Goal: Information Seeking & Learning: Learn about a topic

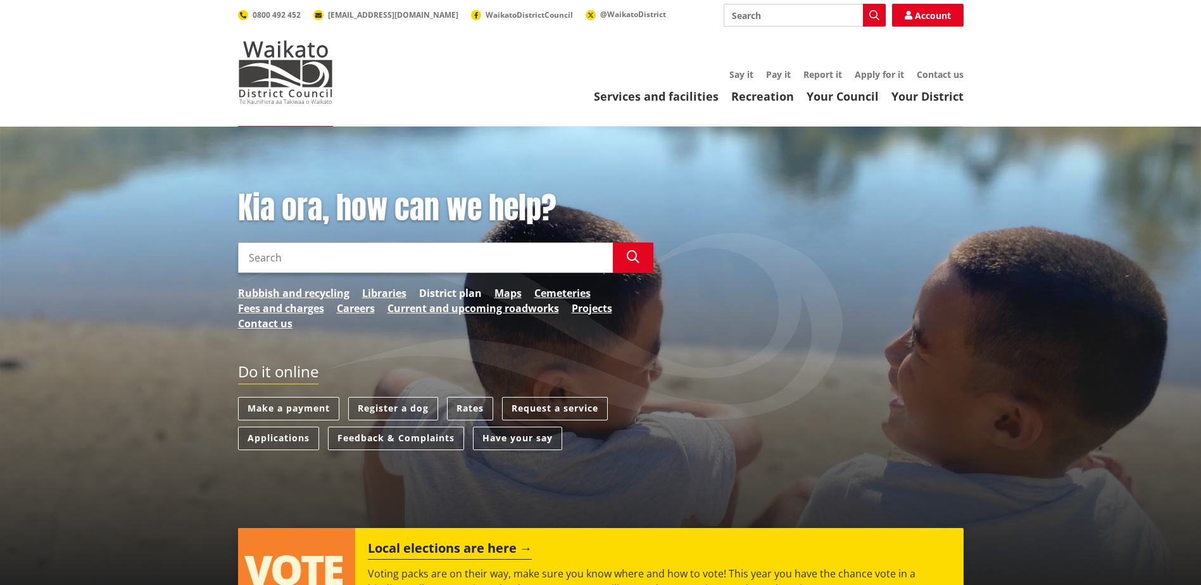
click at [438, 289] on link "District plan" at bounding box center [450, 292] width 63 height 15
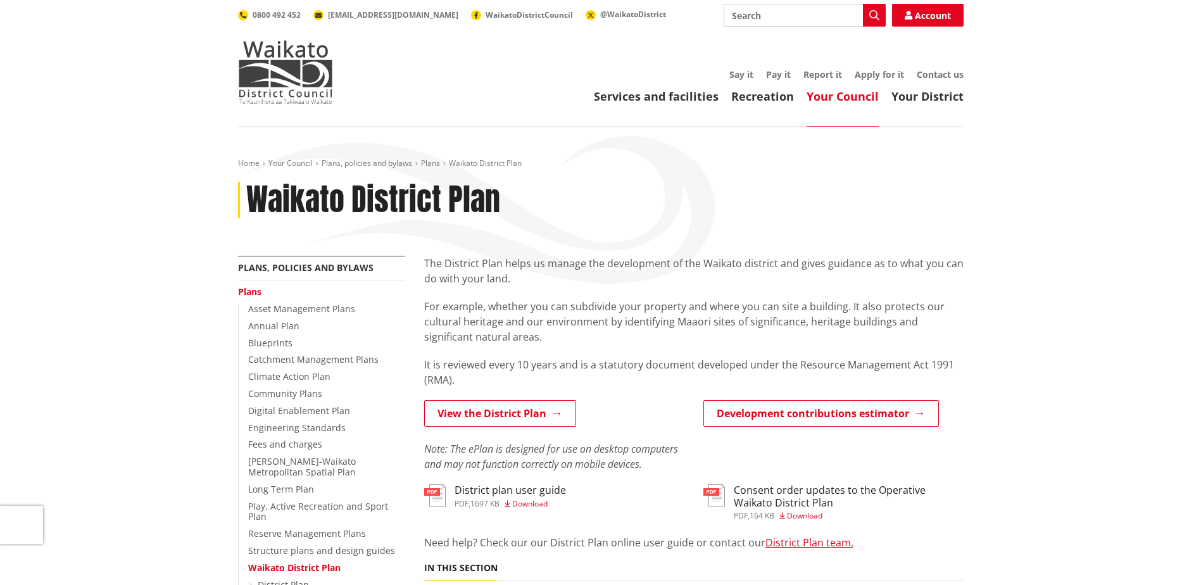
click at [752, 20] on input "Search" at bounding box center [804, 15] width 162 height 23
type input "minor dwelling"
click at [909, 98] on link "Your District" at bounding box center [927, 96] width 72 height 15
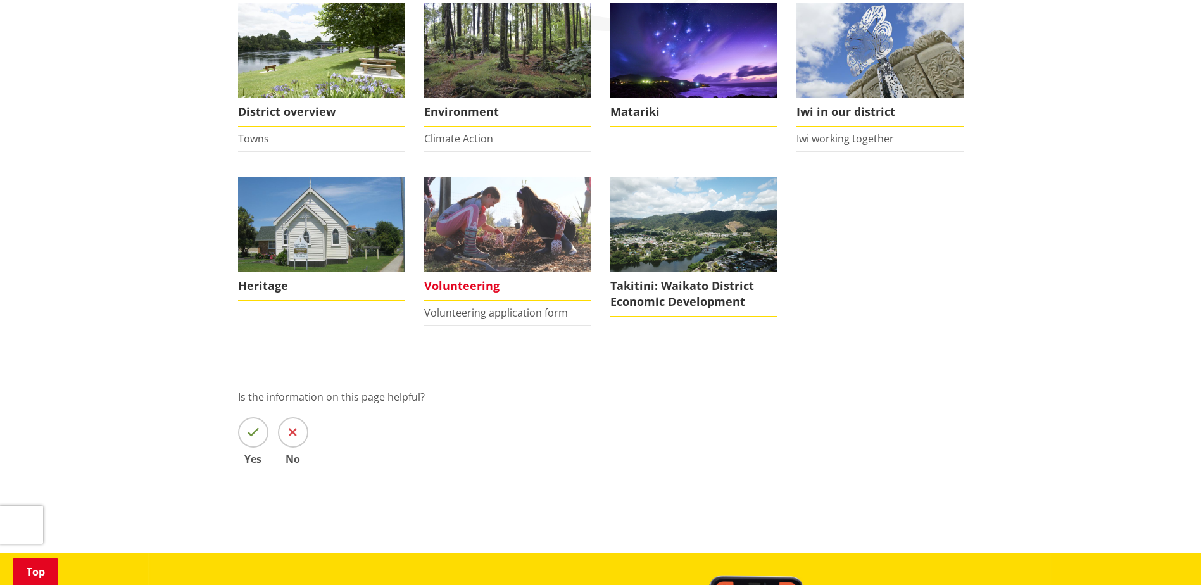
scroll to position [63, 0]
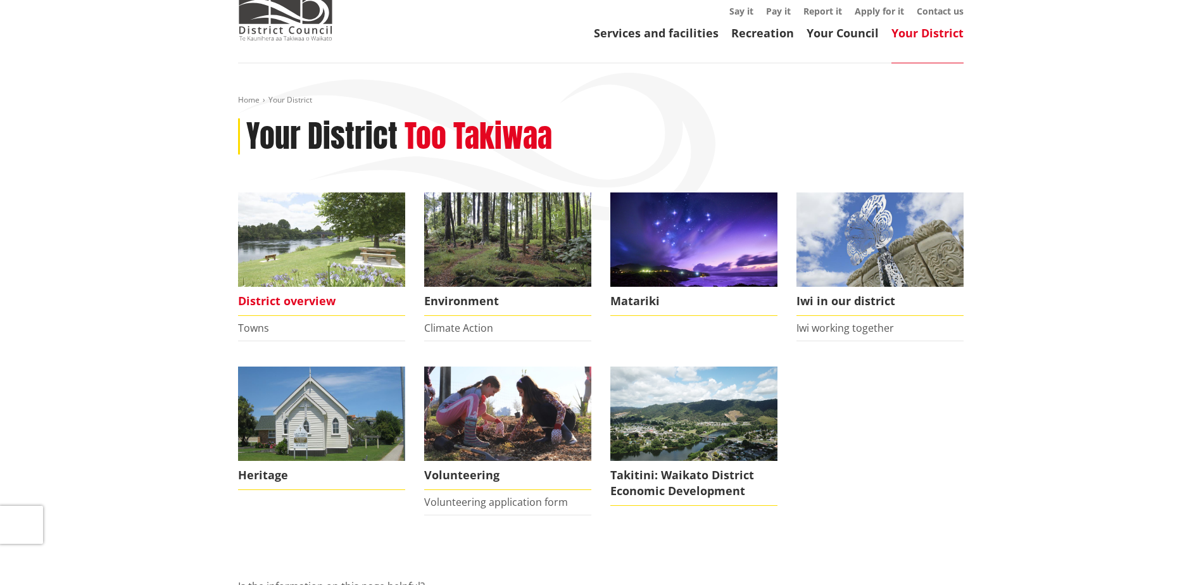
click at [258, 267] on img at bounding box center [321, 239] width 167 height 94
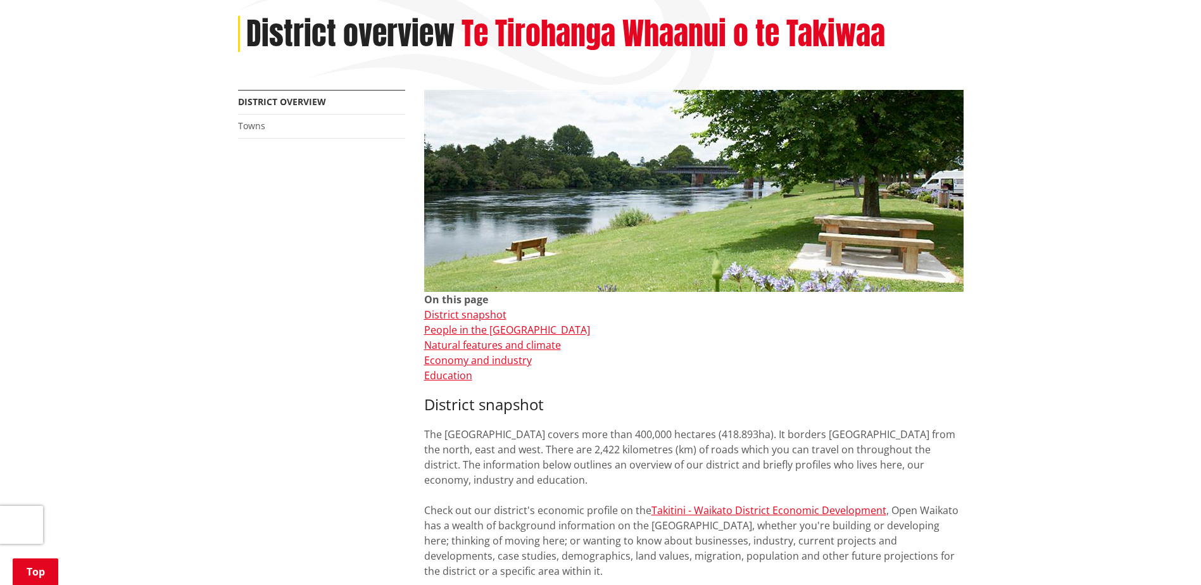
scroll to position [190, 0]
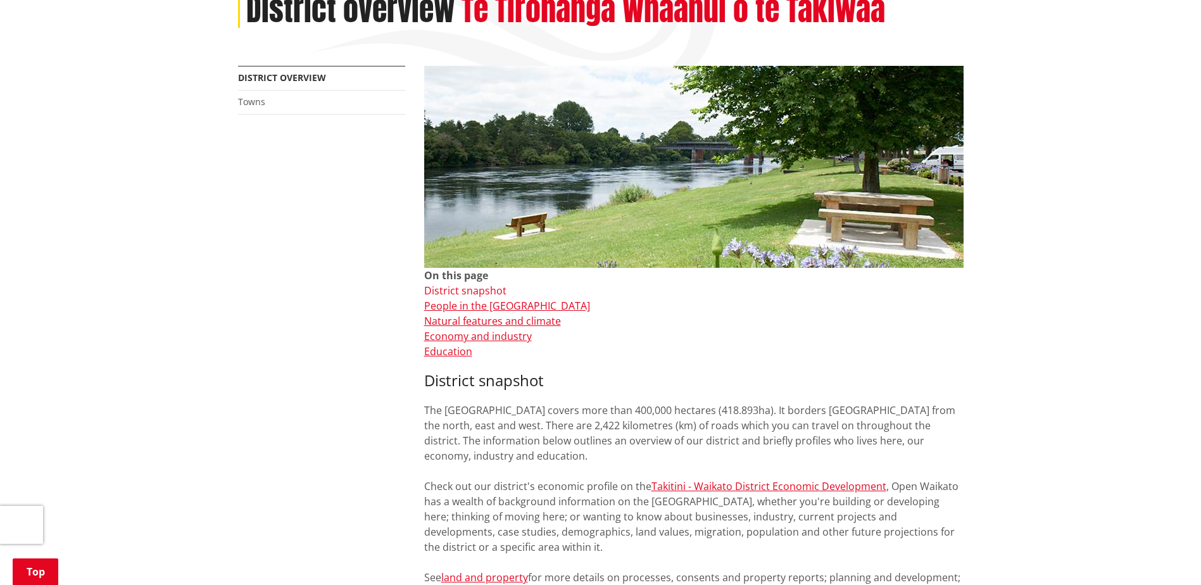
click at [476, 284] on link "District snapshot" at bounding box center [465, 291] width 82 height 14
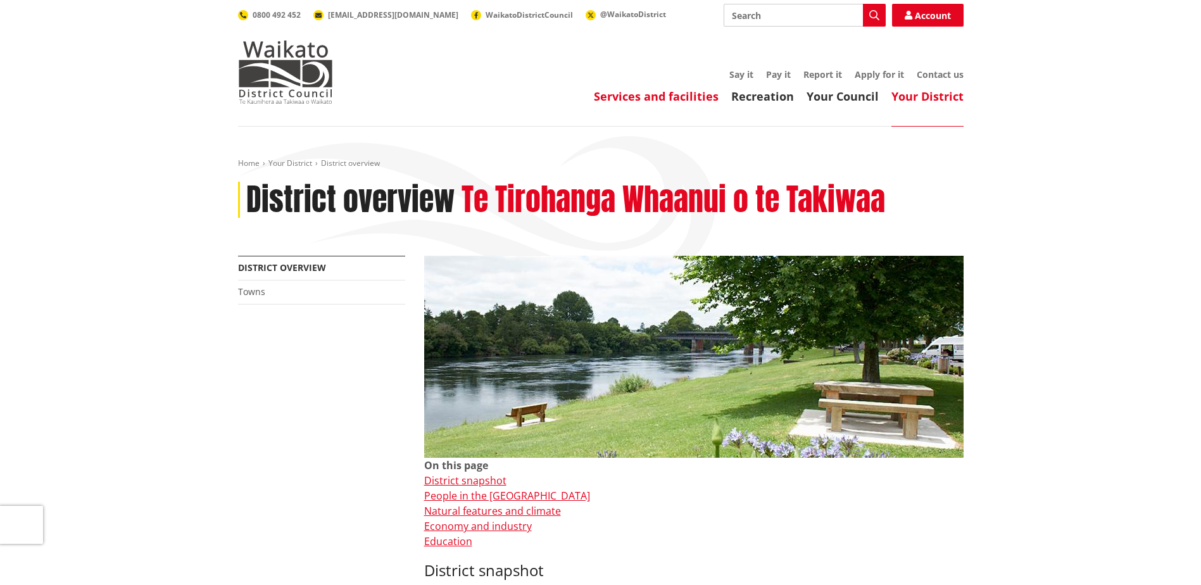
click at [659, 96] on link "Services and facilities" at bounding box center [656, 96] width 125 height 15
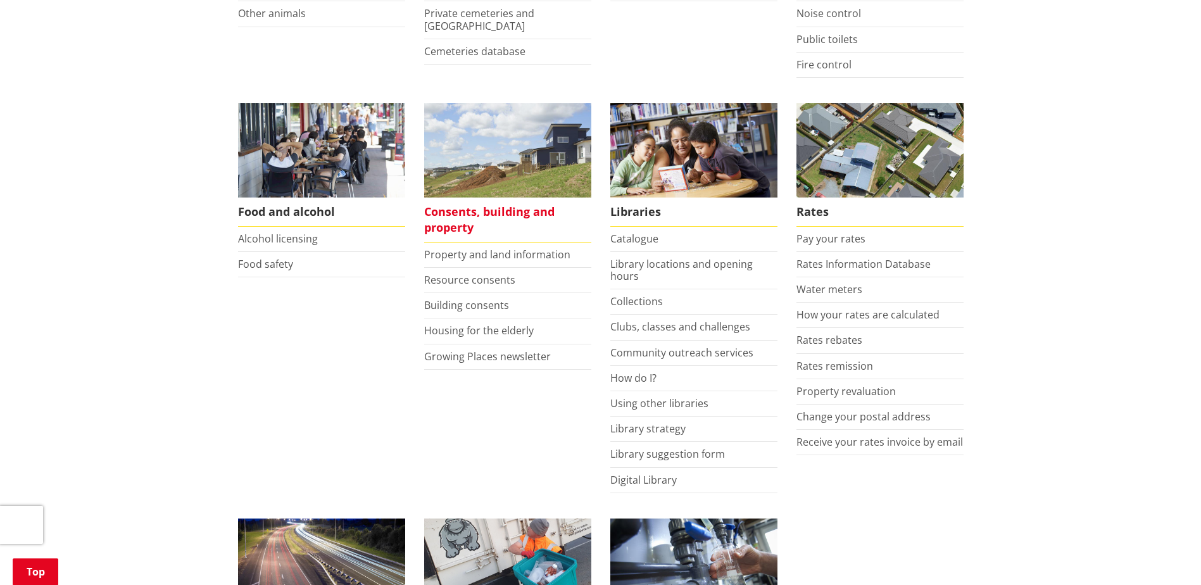
scroll to position [443, 0]
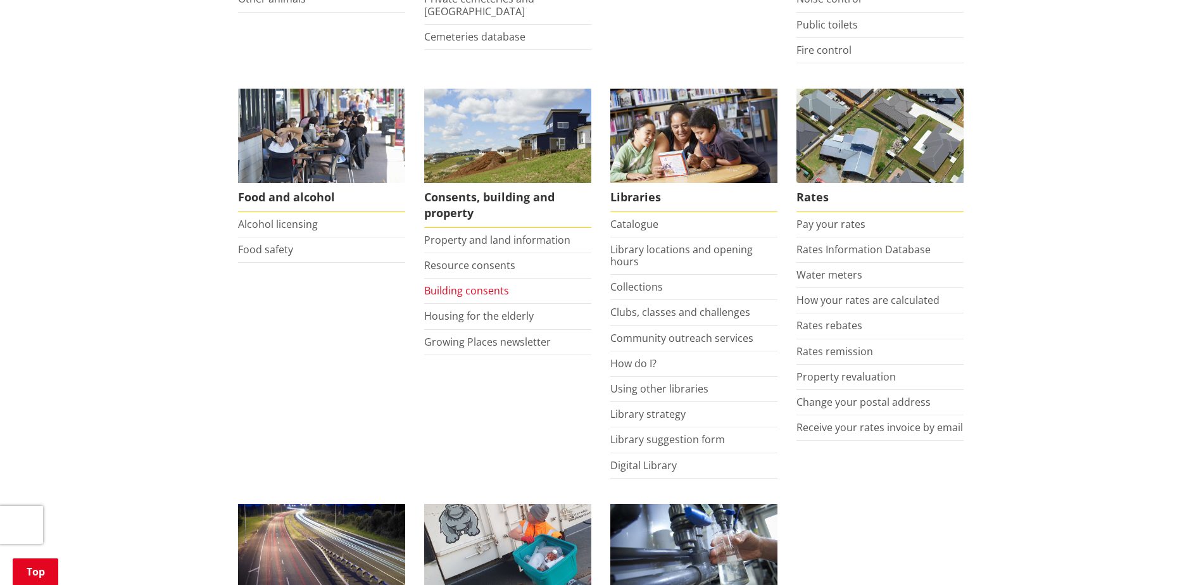
click at [478, 289] on link "Building consents" at bounding box center [466, 291] width 85 height 14
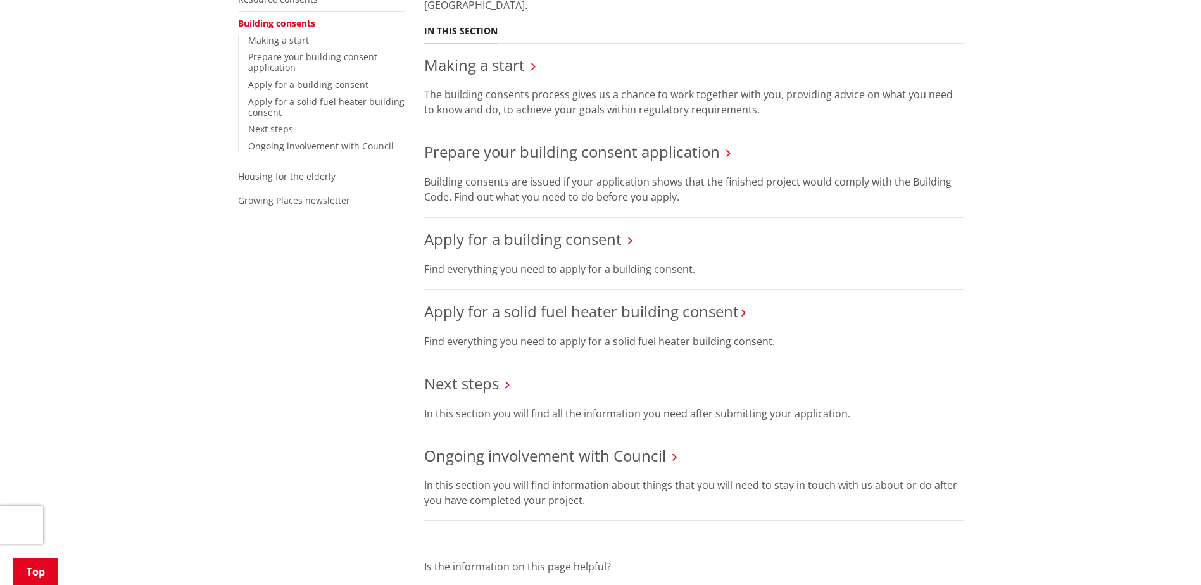
scroll to position [63, 0]
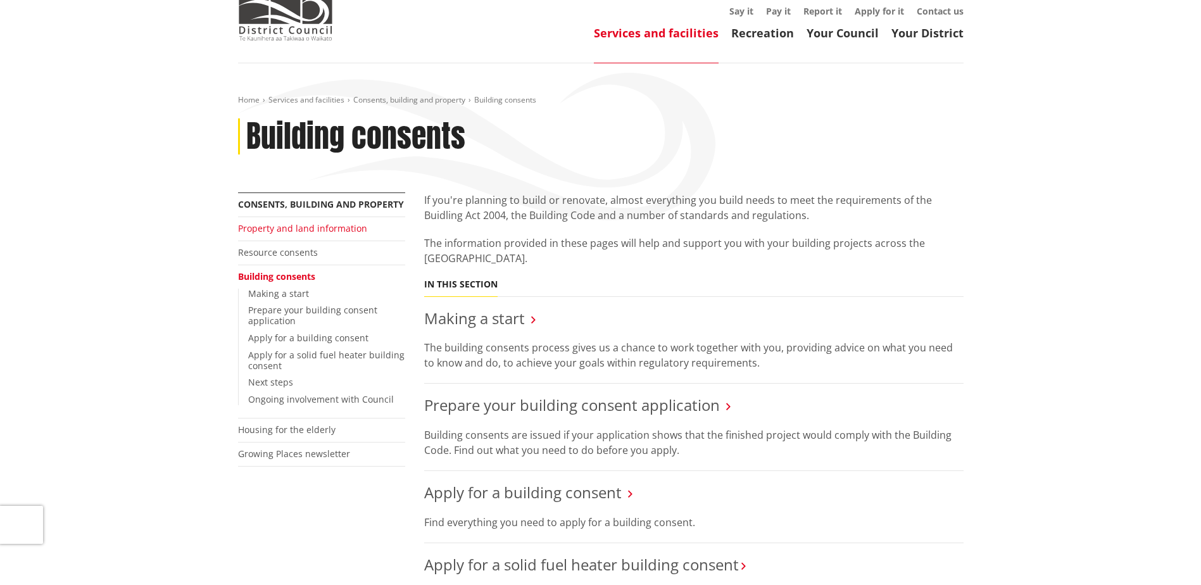
click at [314, 228] on link "Property and land information" at bounding box center [302, 228] width 129 height 12
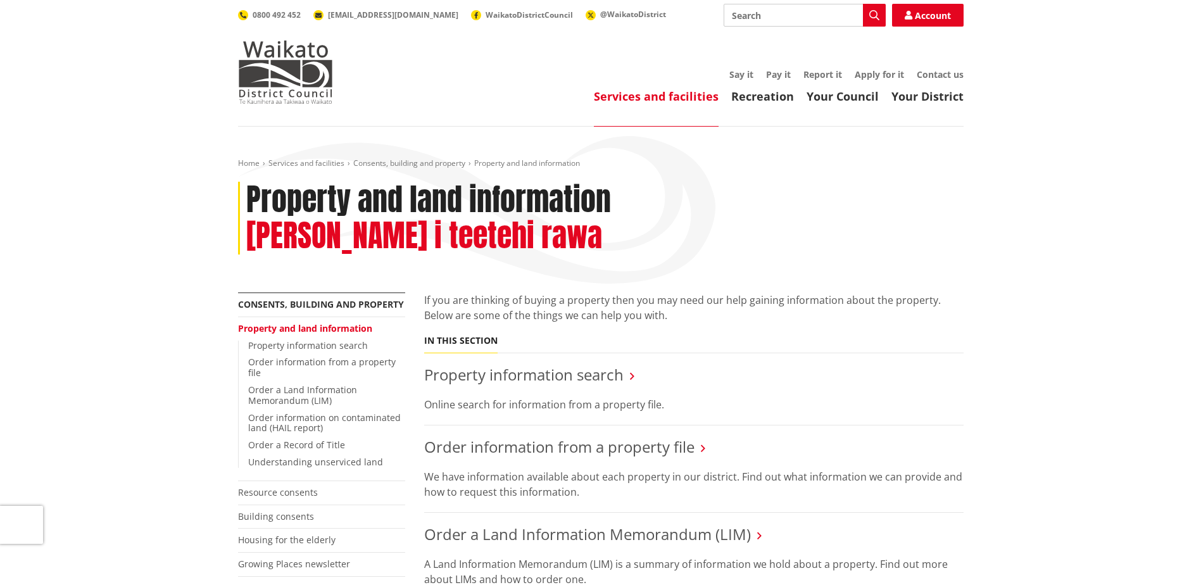
click at [772, 17] on input "Search" at bounding box center [804, 15] width 162 height 23
type input "minor dwelling"
click at [875, 10] on icon "button" at bounding box center [874, 15] width 10 height 10
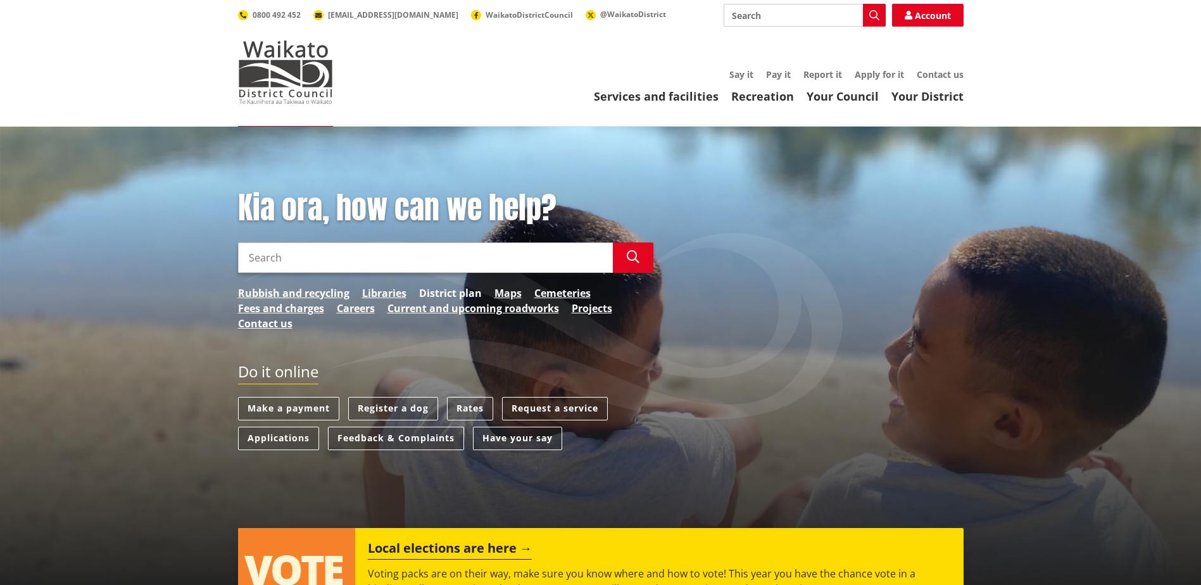
click at [471, 289] on link "District plan" at bounding box center [450, 292] width 63 height 15
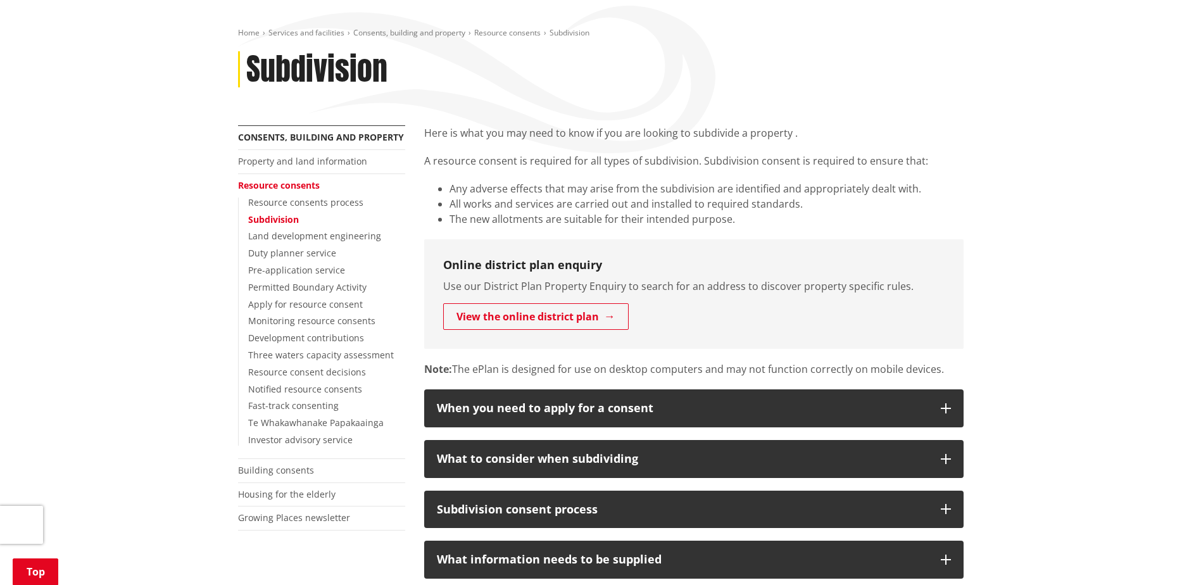
scroll to position [190, 0]
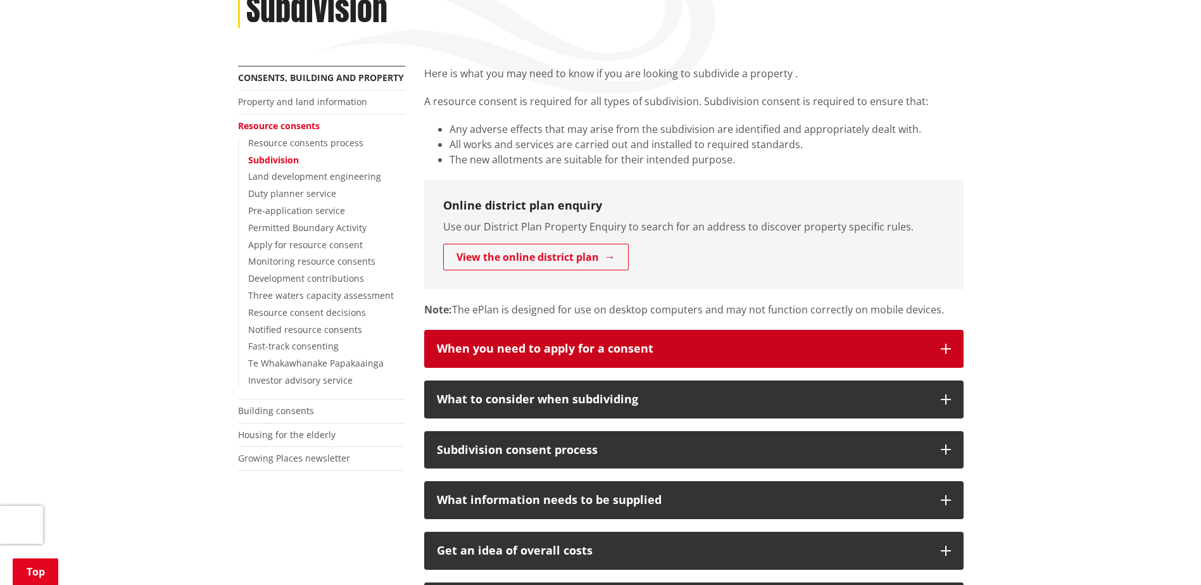
click at [939, 344] on button "When you need to apply for a consent" at bounding box center [693, 349] width 539 height 38
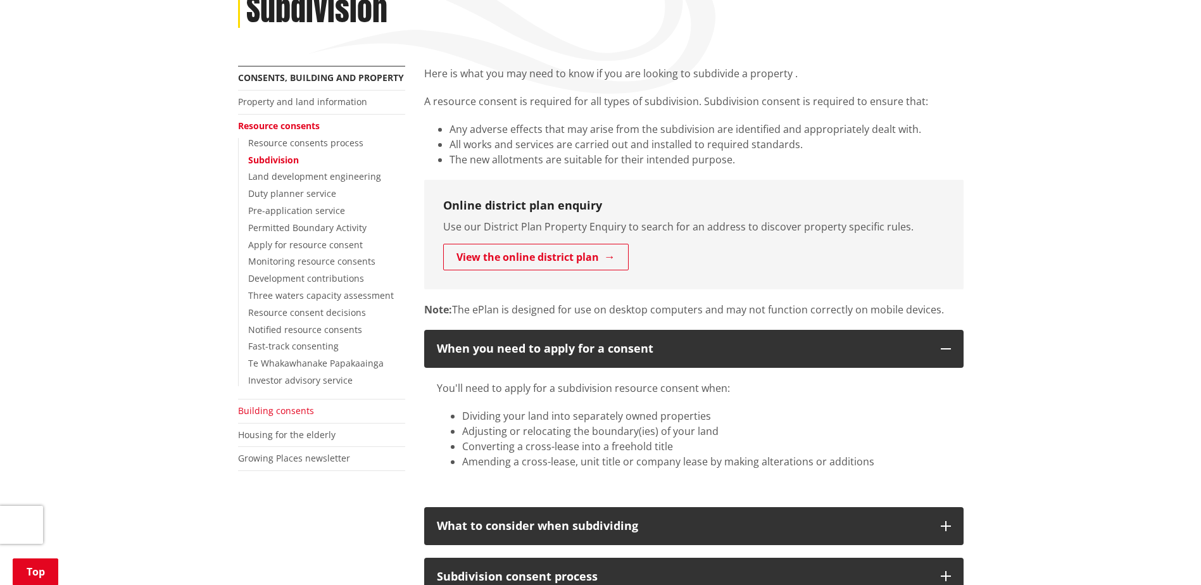
click at [280, 412] on link "Building consents" at bounding box center [276, 410] width 76 height 12
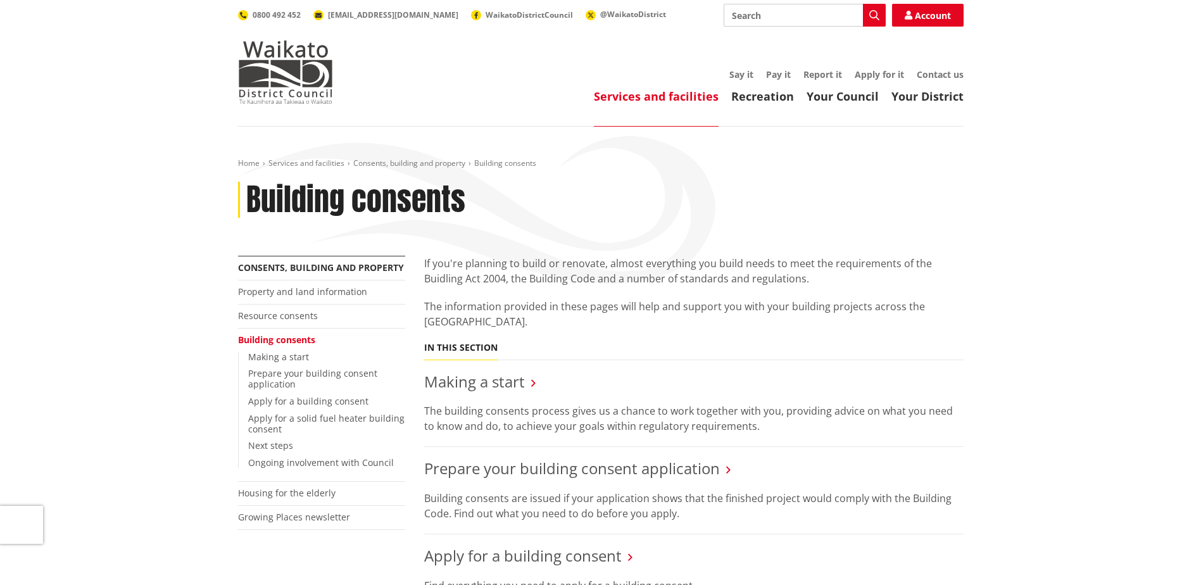
click at [532, 382] on icon at bounding box center [533, 382] width 4 height 11
click at [487, 382] on link "Making a start" at bounding box center [474, 381] width 101 height 21
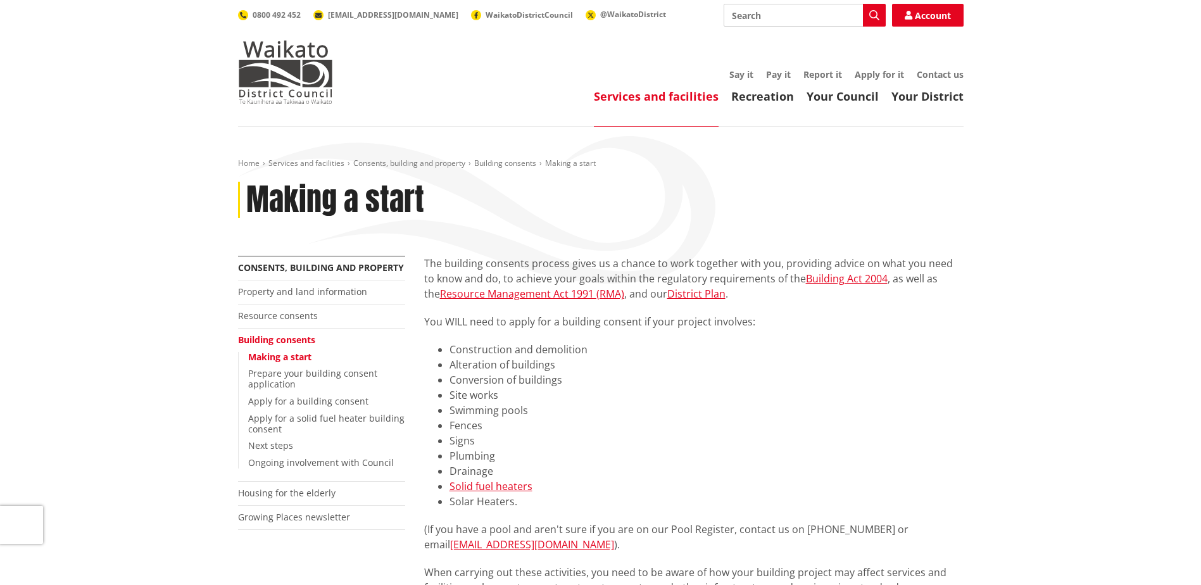
click at [811, 16] on input "Search" at bounding box center [804, 15] width 162 height 23
type input "zoning"
click at [873, 11] on icon "button" at bounding box center [874, 15] width 10 height 10
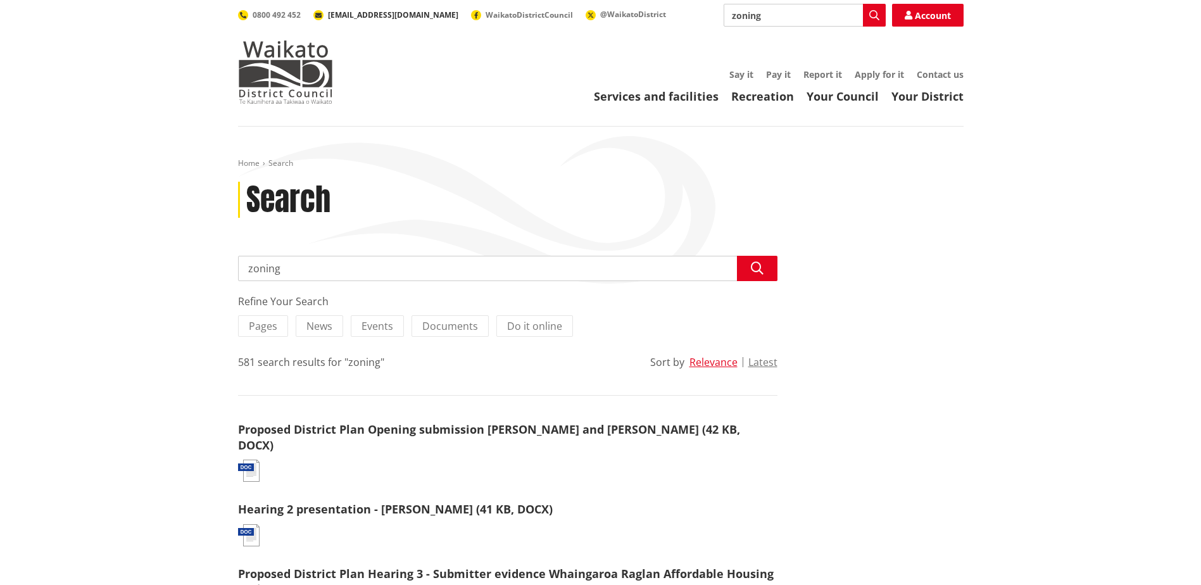
click at [353, 12] on span "[EMAIL_ADDRESS][DOMAIN_NAME]" at bounding box center [393, 14] width 130 height 11
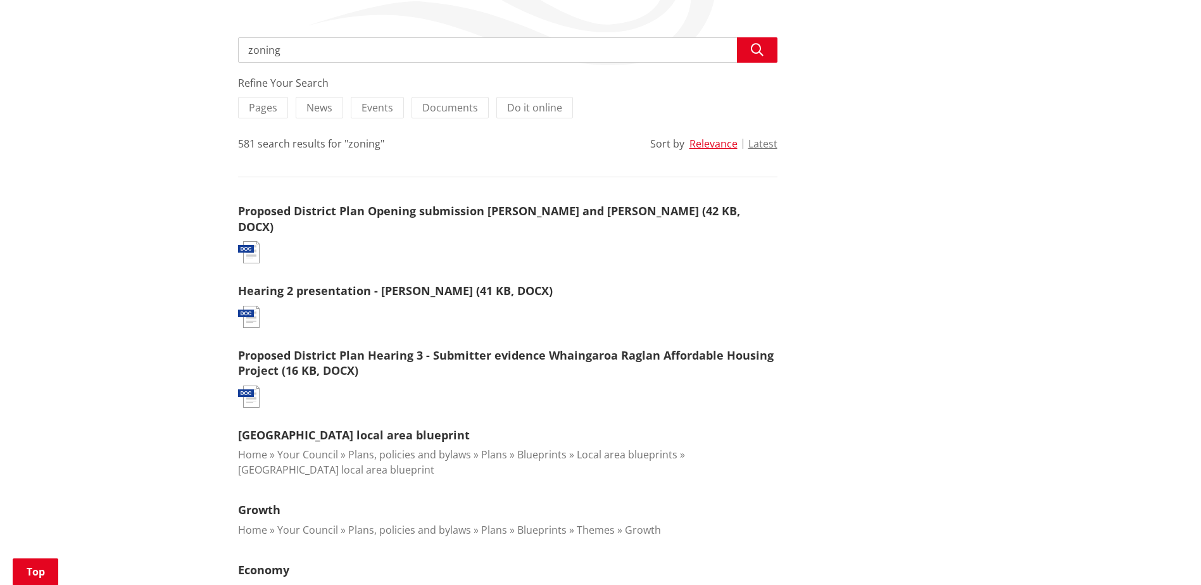
scroll to position [63, 0]
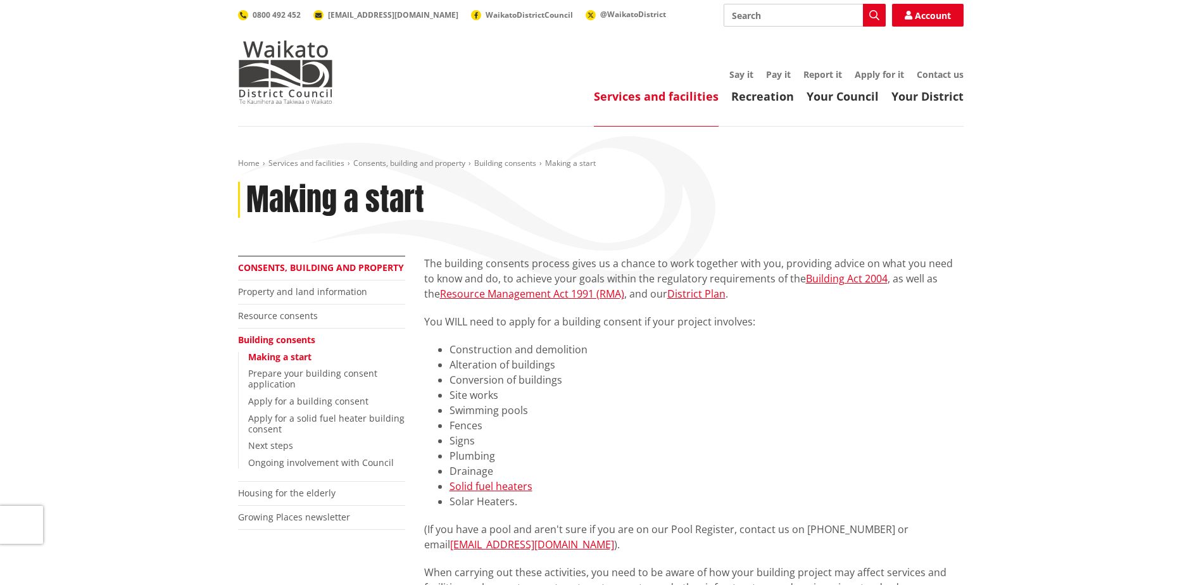
click at [337, 267] on link "Consents, building and property" at bounding box center [321, 267] width 166 height 12
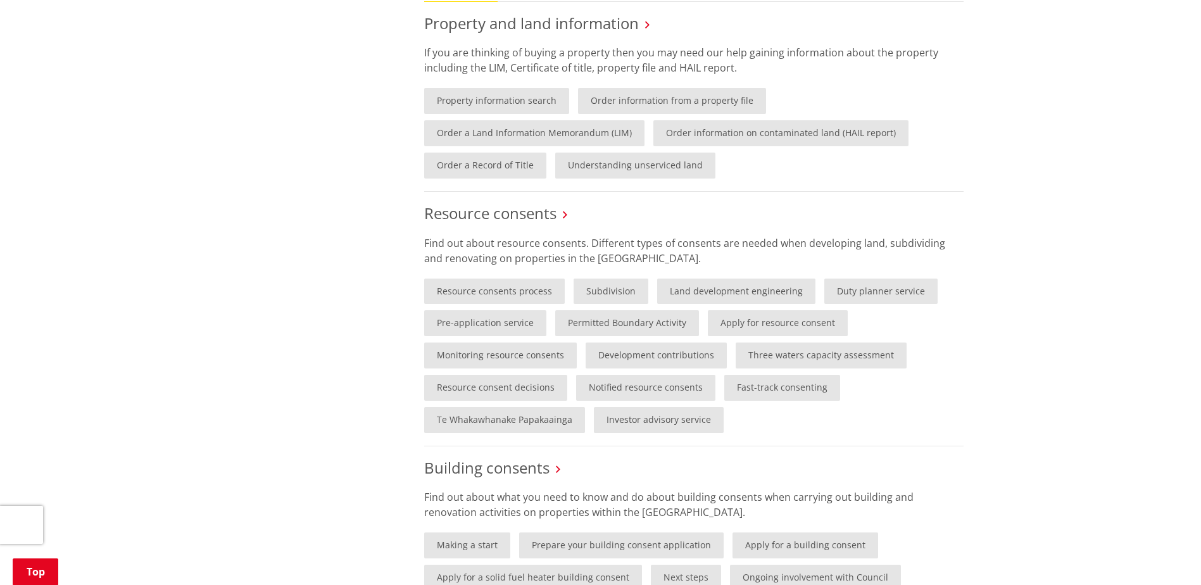
scroll to position [633, 0]
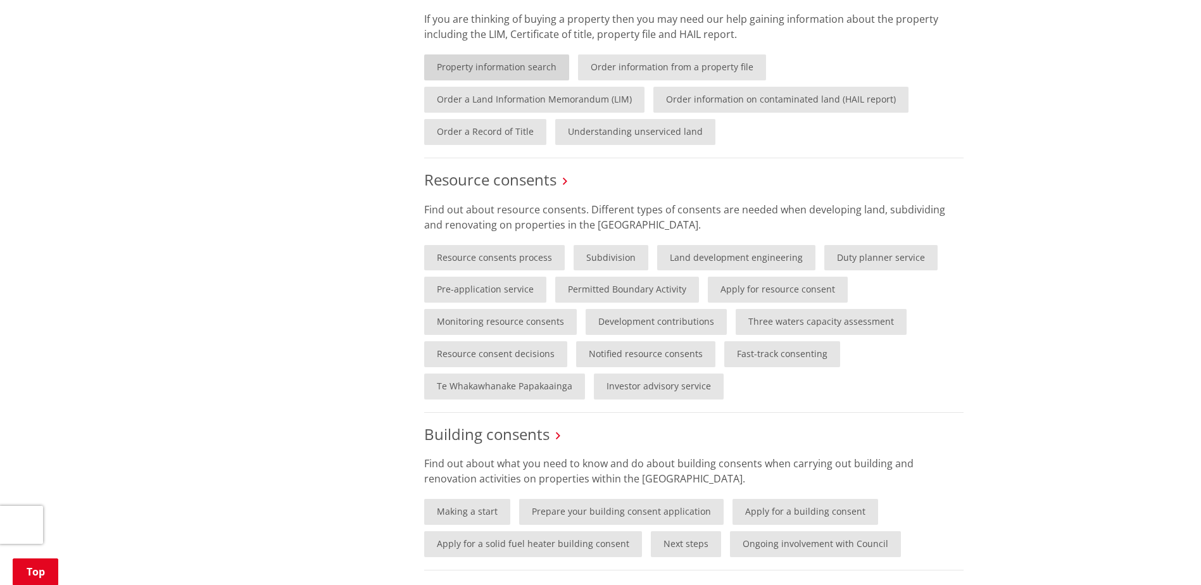
click at [494, 70] on link "Property information search" at bounding box center [496, 67] width 145 height 26
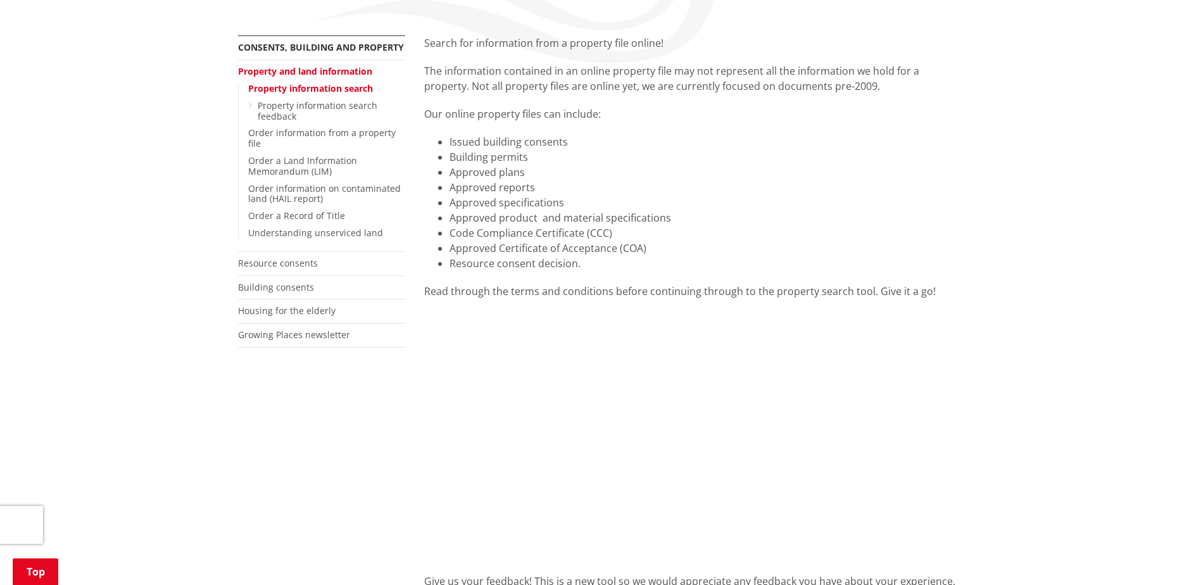
scroll to position [190, 0]
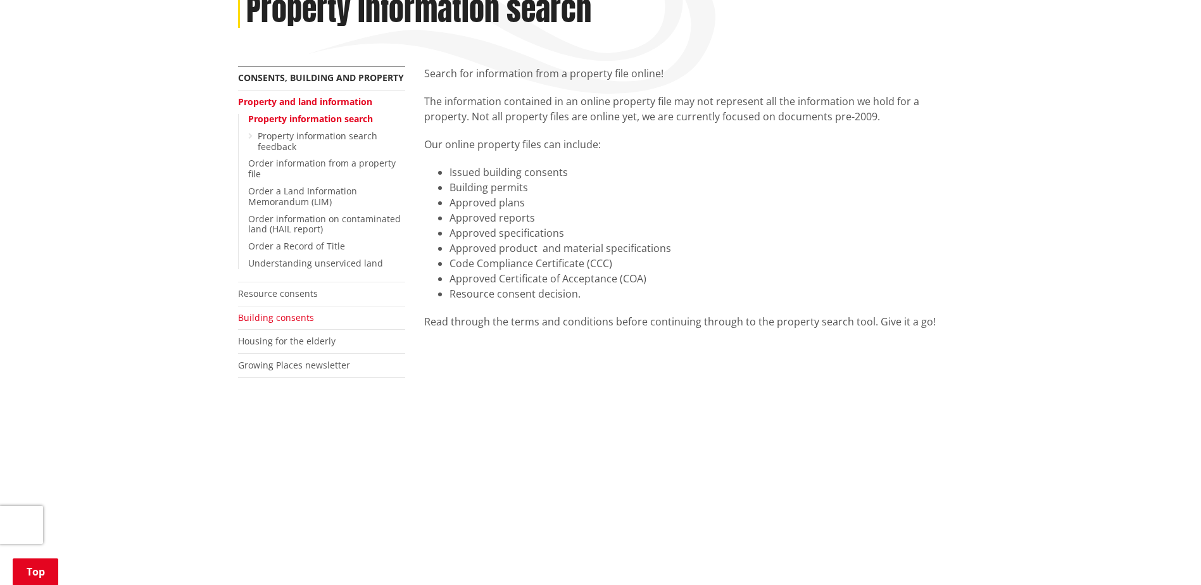
click at [304, 319] on link "Building consents" at bounding box center [276, 317] width 76 height 12
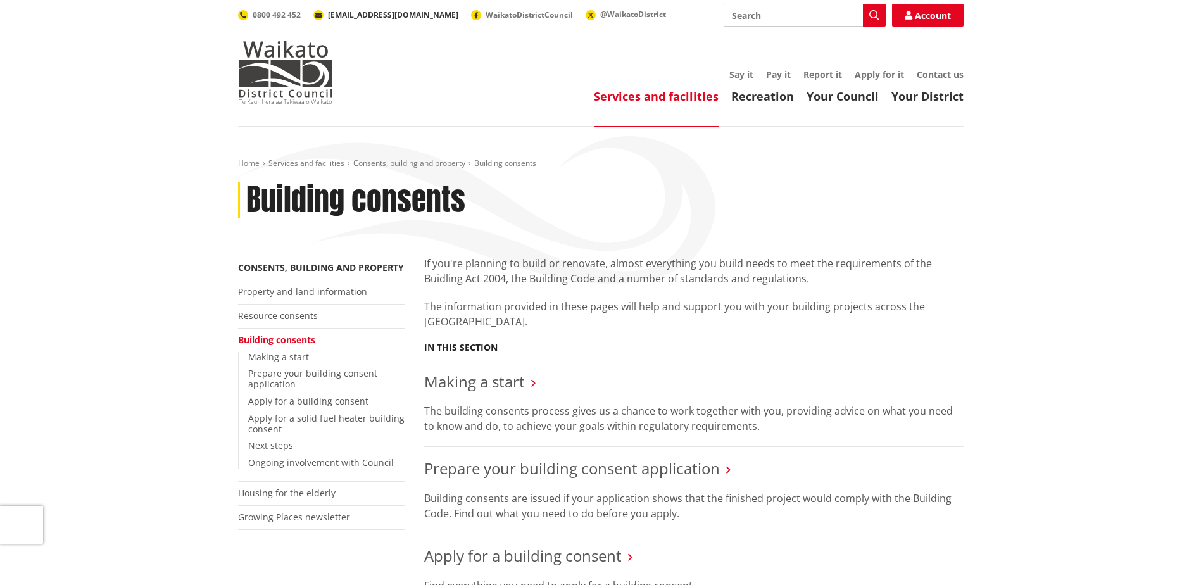
click at [359, 10] on span "[EMAIL_ADDRESS][DOMAIN_NAME]" at bounding box center [393, 14] width 130 height 11
drag, startPoint x: 892, startPoint y: 154, endPoint x: 911, endPoint y: 114, distance: 45.0
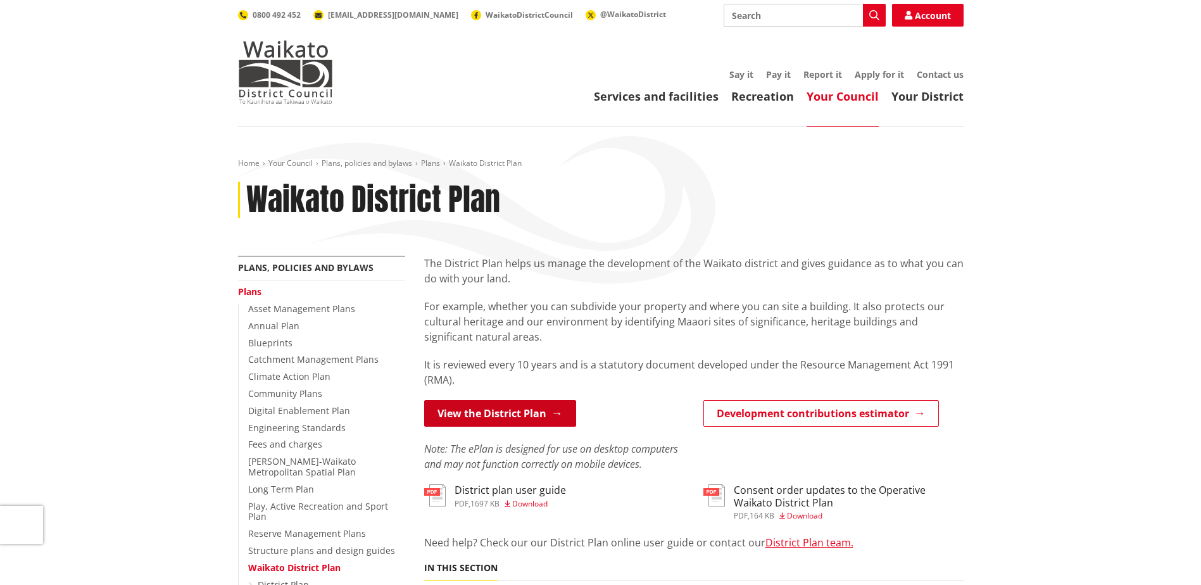
click at [478, 419] on link "View the District Plan" at bounding box center [500, 413] width 152 height 27
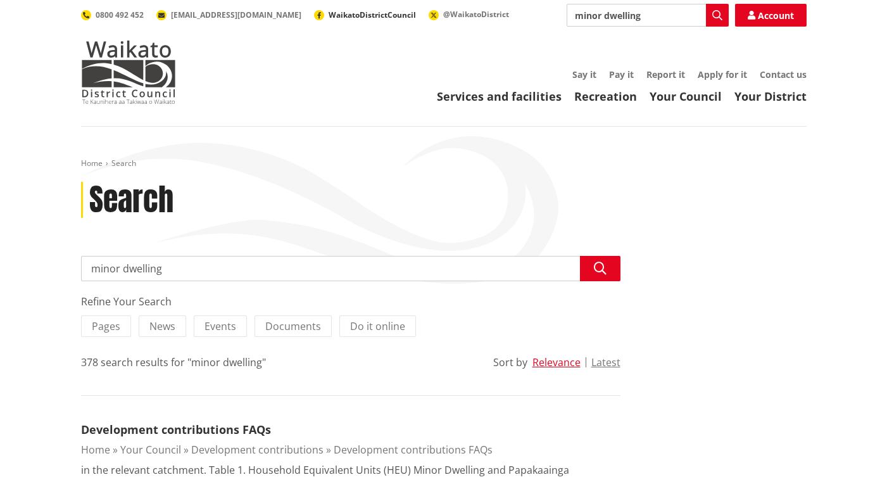
click at [328, 14] on span "WaikatoDistrictCouncil" at bounding box center [371, 14] width 87 height 11
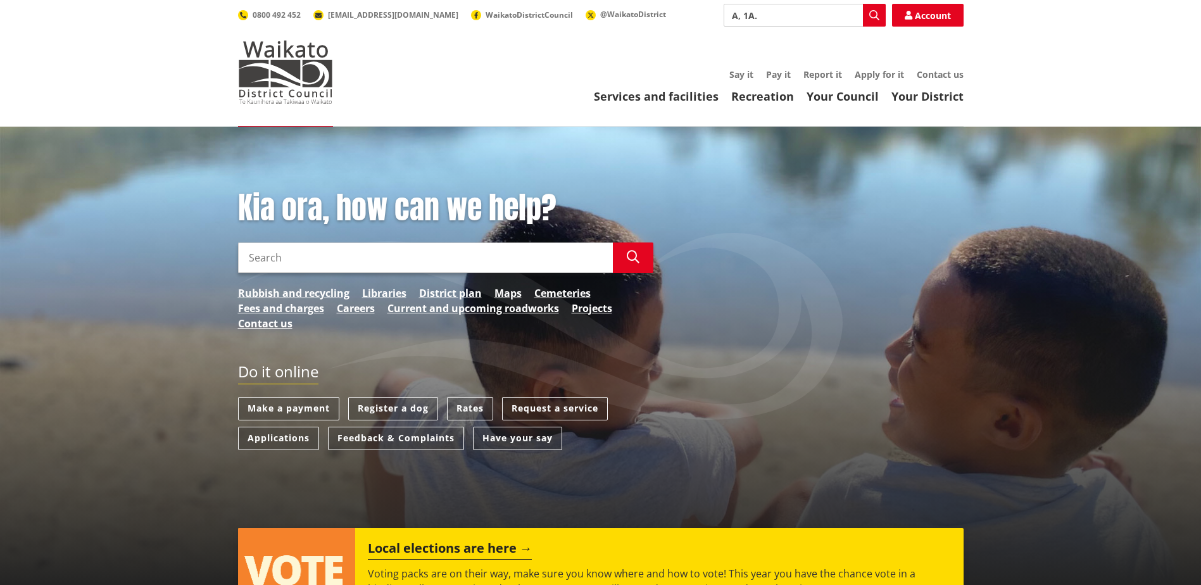
type input "A, 1A."
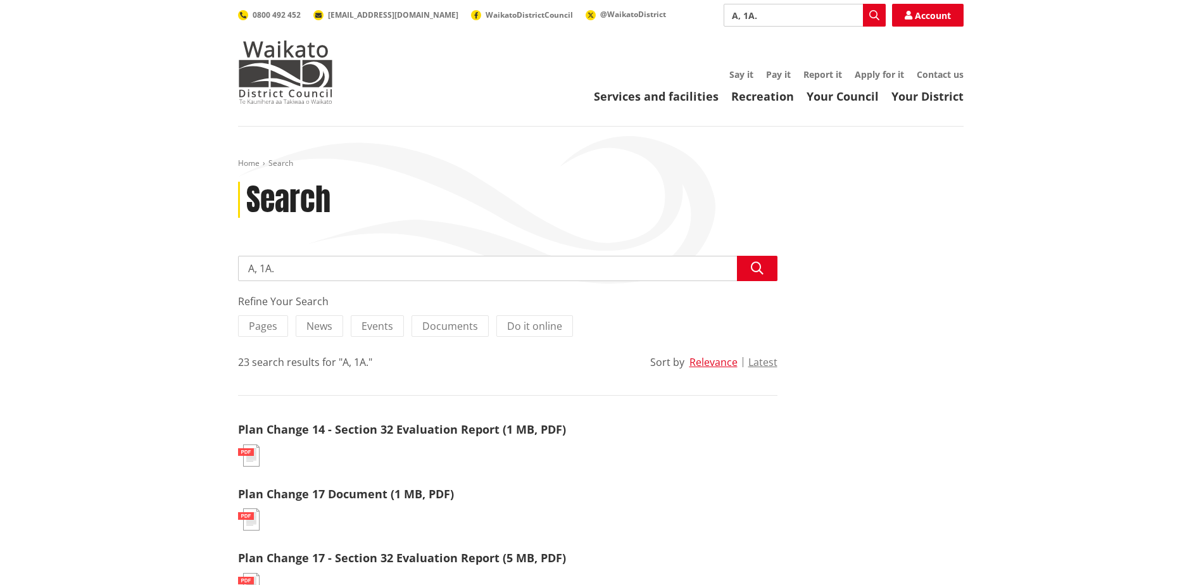
click at [779, 13] on input "A, 1A." at bounding box center [804, 15] width 162 height 23
click at [728, 16] on input "A, 1A" at bounding box center [804, 15] width 162 height 23
type input "ZONE A, 1A"
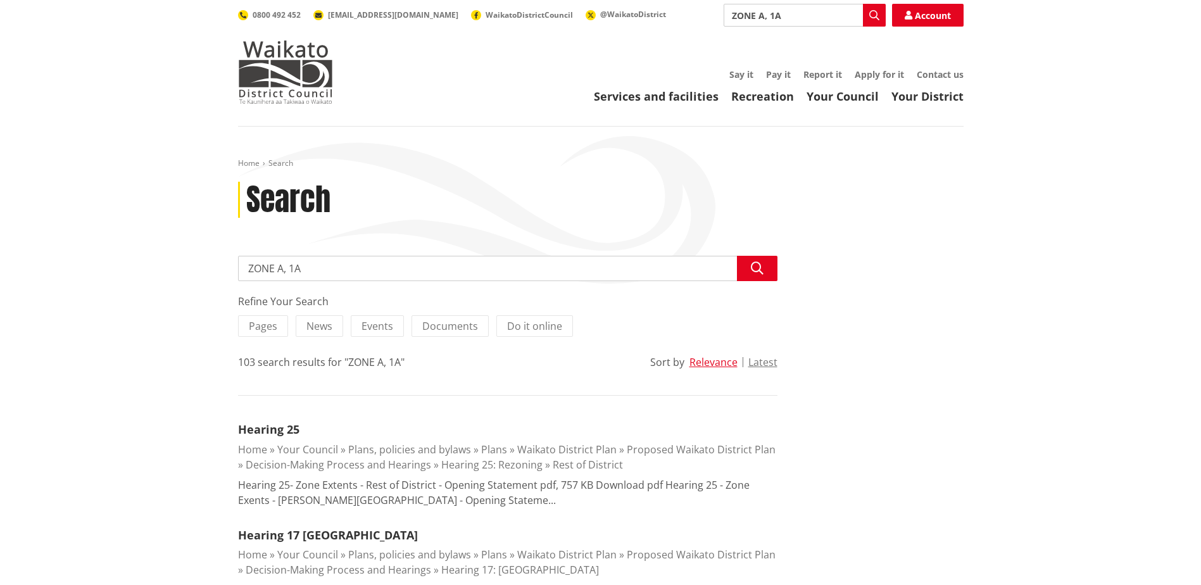
click at [769, 16] on input "ZONE A, 1A" at bounding box center [804, 15] width 162 height 23
drag, startPoint x: 771, startPoint y: 13, endPoint x: 759, endPoint y: 13, distance: 12.7
click at [758, 13] on input "ZONE A, 1A" at bounding box center [804, 15] width 162 height 23
type input "ZONE"
click at [873, 10] on icon "button" at bounding box center [874, 15] width 10 height 10
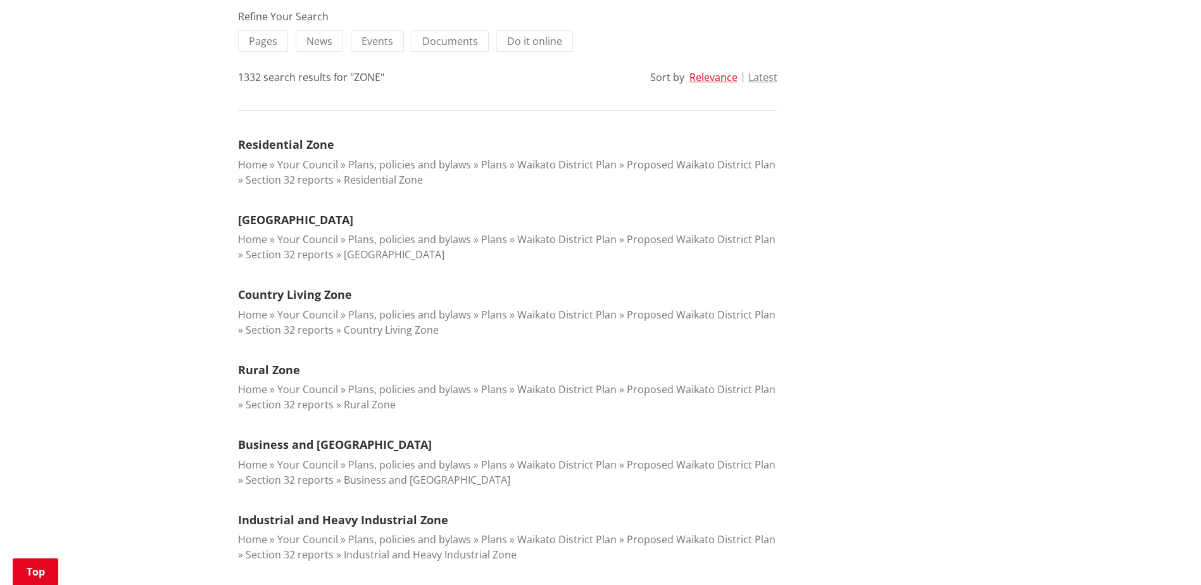
scroll to position [316, 0]
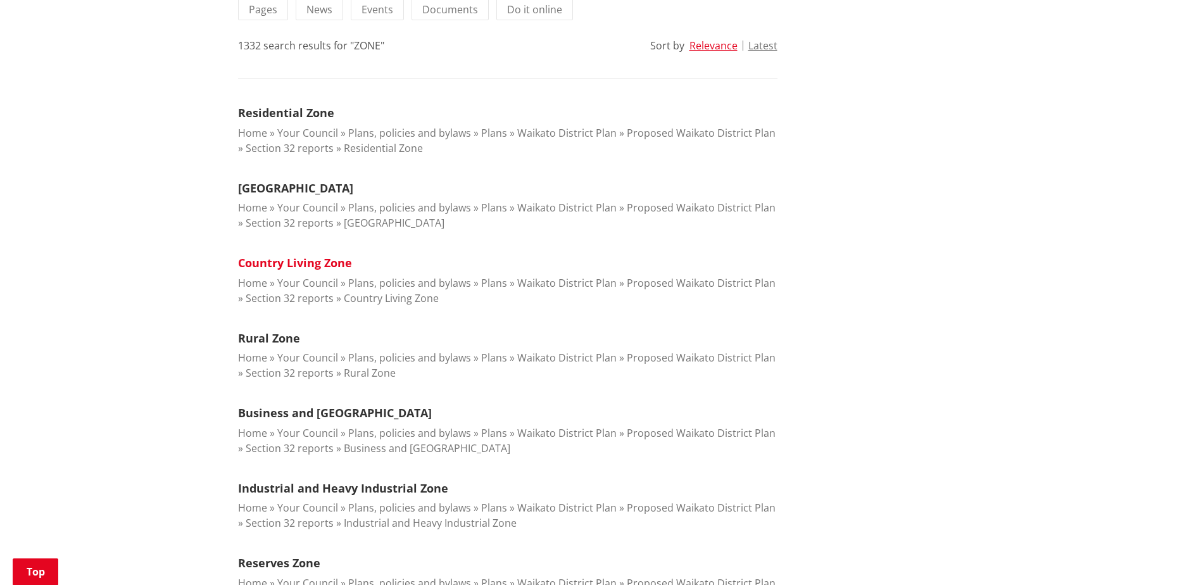
click at [309, 258] on link "Country Living Zone" at bounding box center [295, 262] width 114 height 15
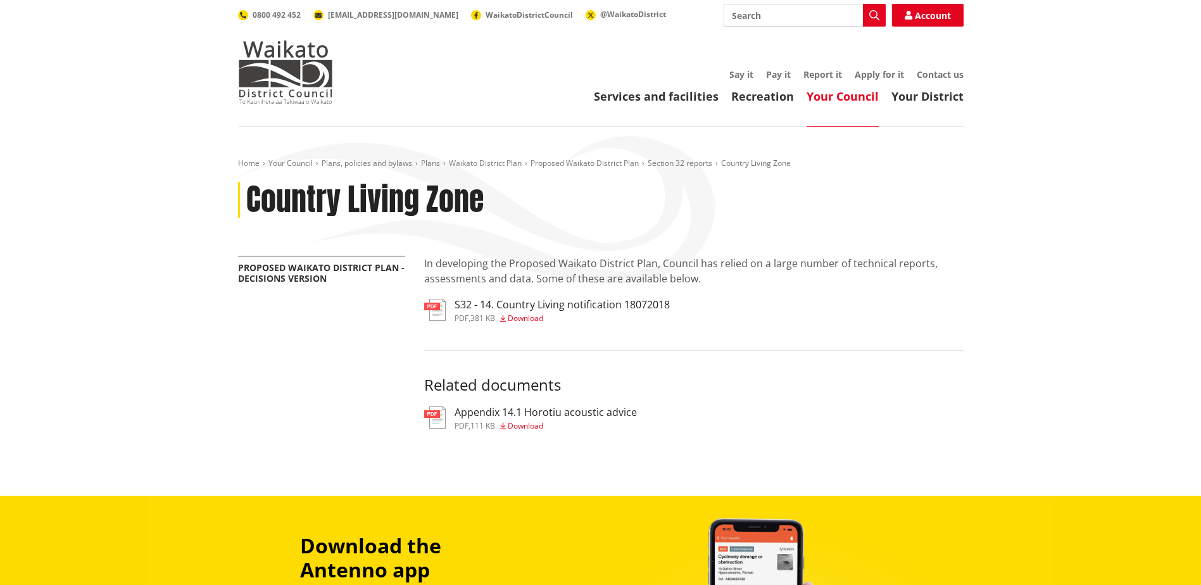
click at [523, 313] on span "Download" at bounding box center [525, 318] width 35 height 11
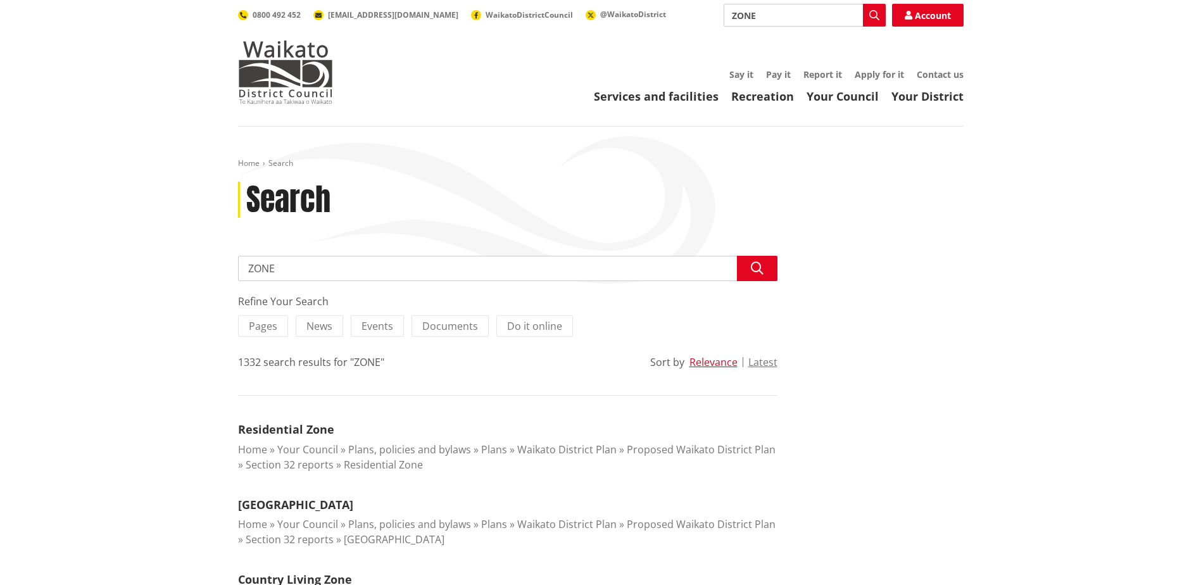
scroll to position [316, 0]
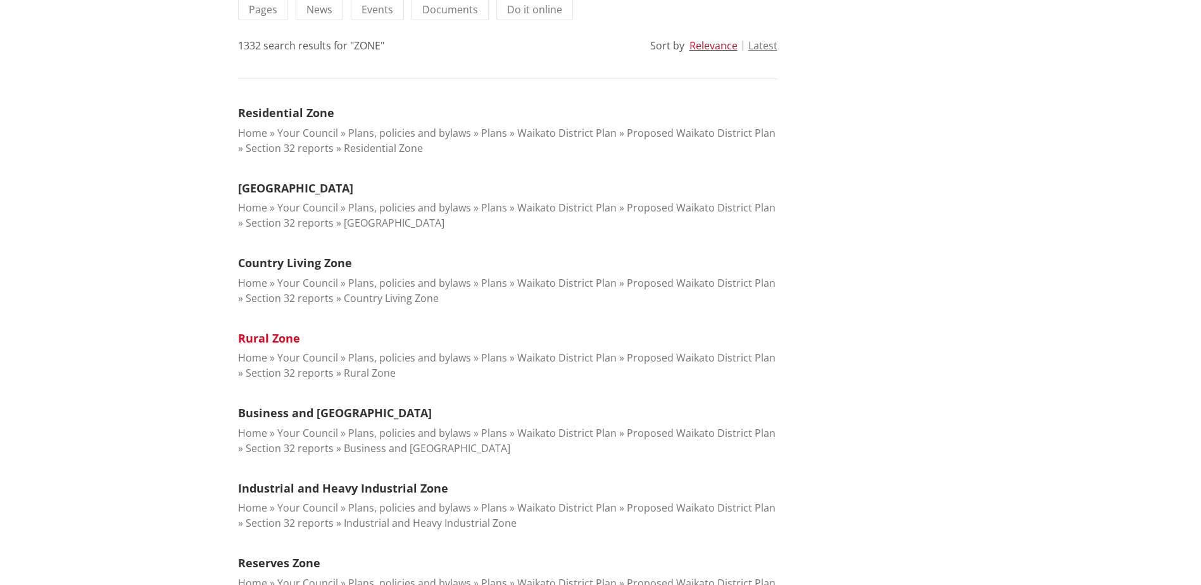
click at [270, 339] on link "Rural Zone" at bounding box center [269, 337] width 62 height 15
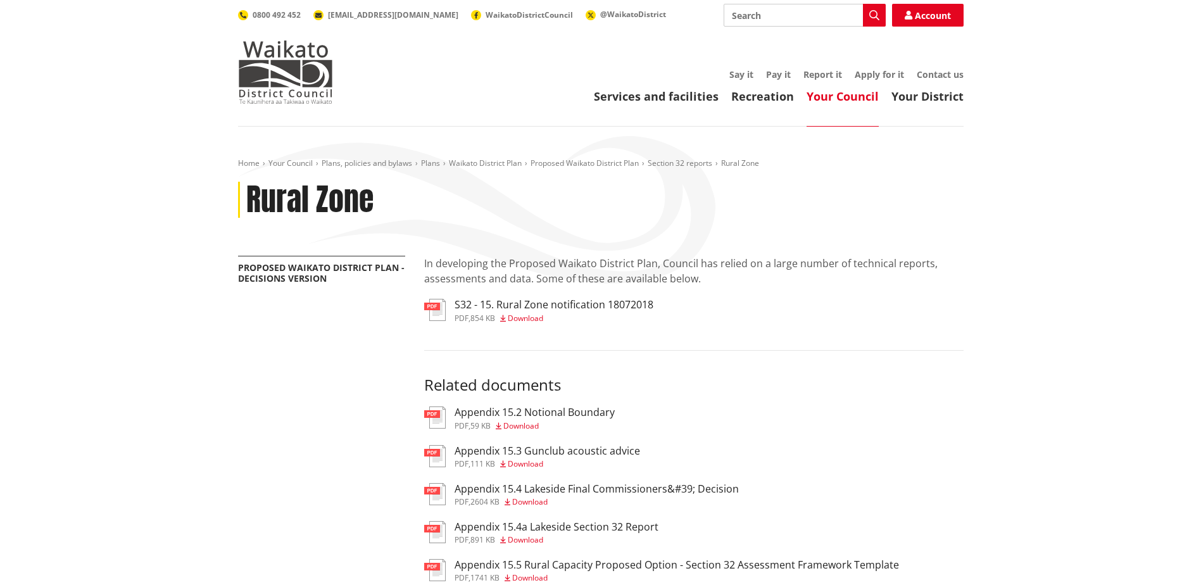
click at [528, 316] on span "Download" at bounding box center [525, 318] width 35 height 11
click at [355, 8] on div "Search Search Account 0800 492 452 info@waidc.govt.nz WaikatoDistrictCouncil @W…" at bounding box center [600, 15] width 725 height 23
click at [356, 13] on span "[EMAIL_ADDRESS][DOMAIN_NAME]" at bounding box center [393, 14] width 130 height 11
drag, startPoint x: 537, startPoint y: 509, endPoint x: 524, endPoint y: 482, distance: 30.0
click at [537, 509] on ul "pdf Appendix 15.2 Notional Boundary pdf , 59 KB Download pdf Appendix 15.3 Gunc…" at bounding box center [693, 495] width 539 height 178
